Goal: Find specific page/section: Find specific page/section

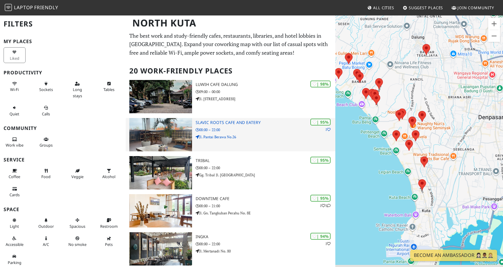
drag, startPoint x: 405, startPoint y: 208, endPoint x: 330, endPoint y: 139, distance: 102.2
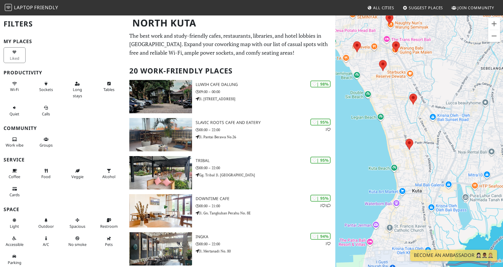
drag, startPoint x: 435, startPoint y: 169, endPoint x: 430, endPoint y: 133, distance: 36.9
click at [430, 133] on div at bounding box center [419, 148] width 168 height 267
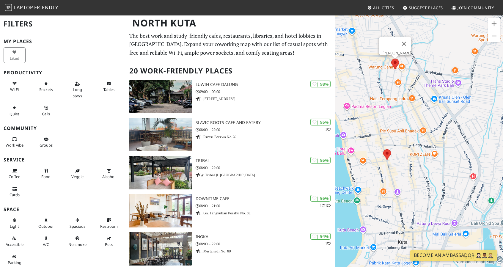
click at [391, 59] on area at bounding box center [391, 59] width 0 height 0
click at [398, 51] on link "[PERSON_NAME]" at bounding box center [396, 53] width 29 height 4
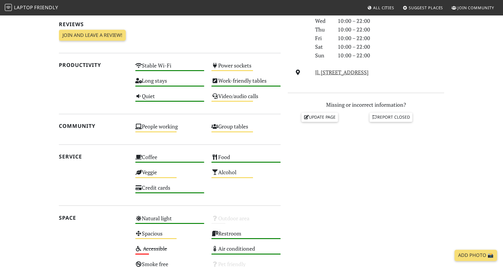
scroll to position [190, 0]
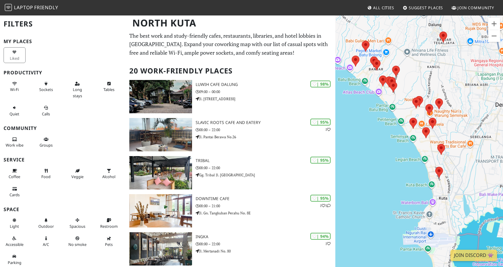
drag, startPoint x: 453, startPoint y: 197, endPoint x: 392, endPoint y: 127, distance: 92.9
click at [392, 127] on div at bounding box center [419, 148] width 168 height 267
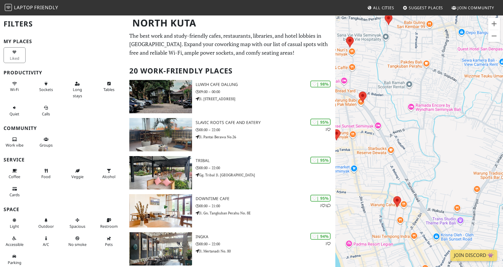
drag, startPoint x: 433, startPoint y: 209, endPoint x: 389, endPoint y: 147, distance: 76.4
click at [389, 147] on div at bounding box center [419, 148] width 168 height 267
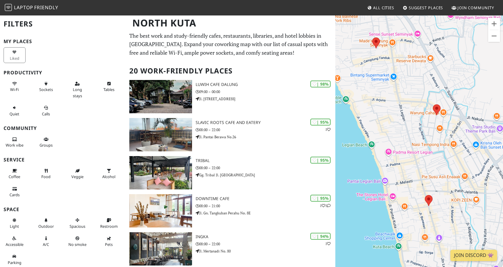
drag, startPoint x: 369, startPoint y: 197, endPoint x: 412, endPoint y: 109, distance: 98.0
click at [412, 109] on div at bounding box center [419, 148] width 168 height 267
